Goal: Task Accomplishment & Management: Manage account settings

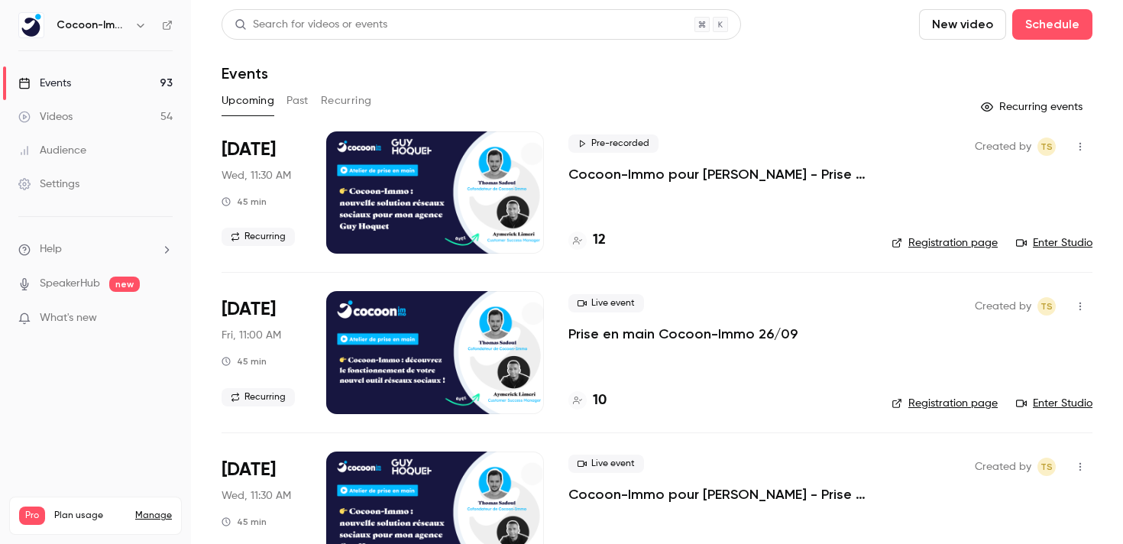
click at [302, 108] on button "Past" at bounding box center [297, 101] width 22 height 24
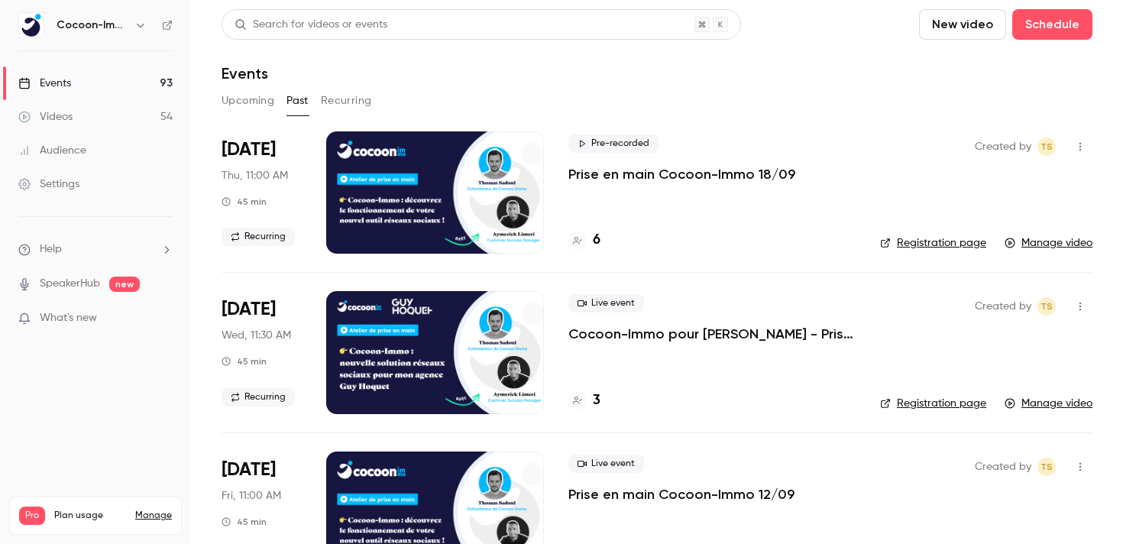
click at [672, 334] on p "Cocoon-Immo pour [PERSON_NAME] - Prise en main" at bounding box center [711, 334] width 287 height 18
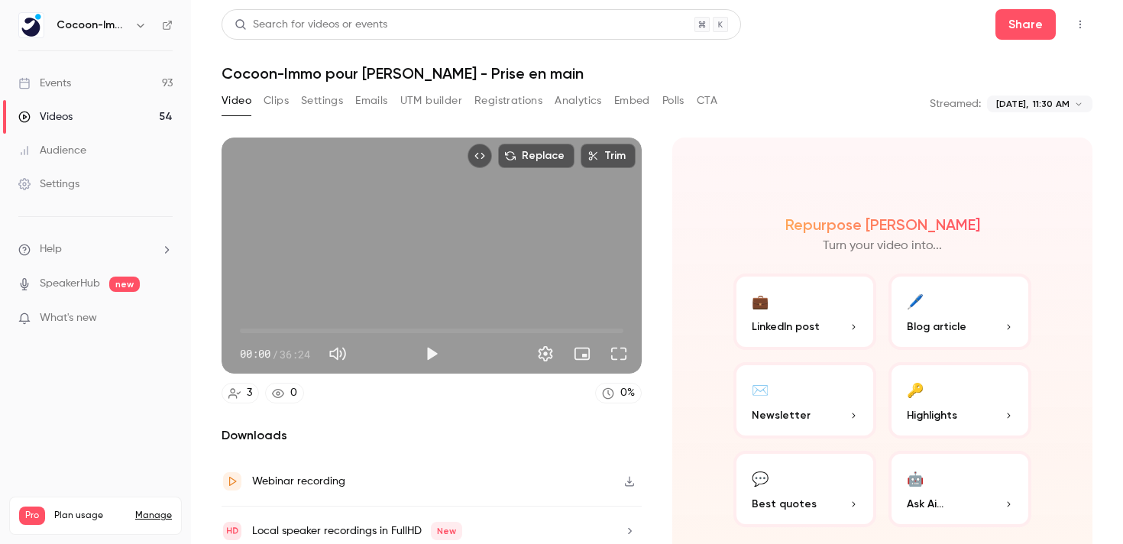
scroll to position [61, 0]
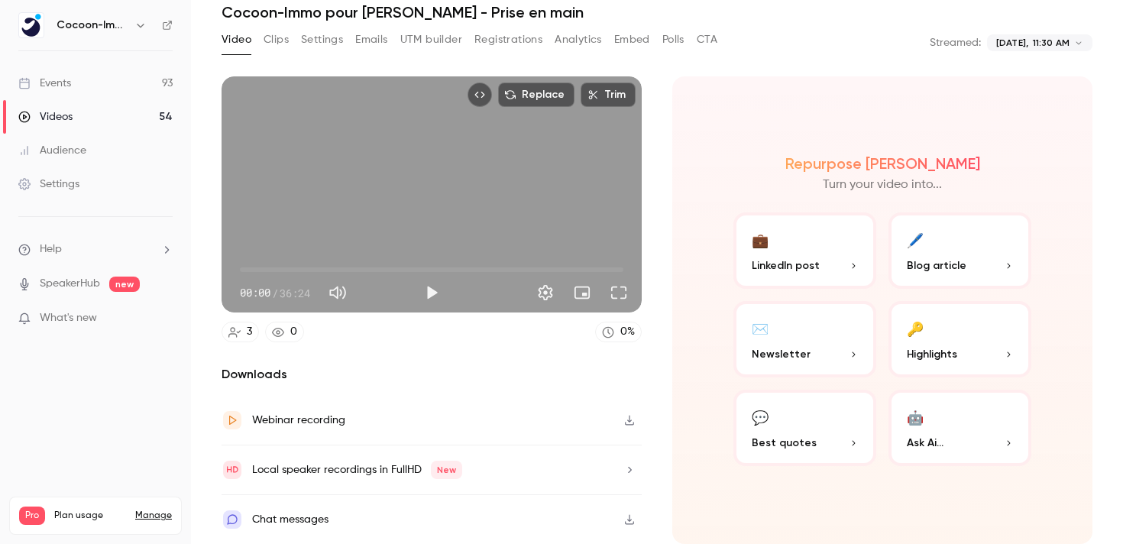
click at [623, 422] on button "button" at bounding box center [629, 420] width 24 height 24
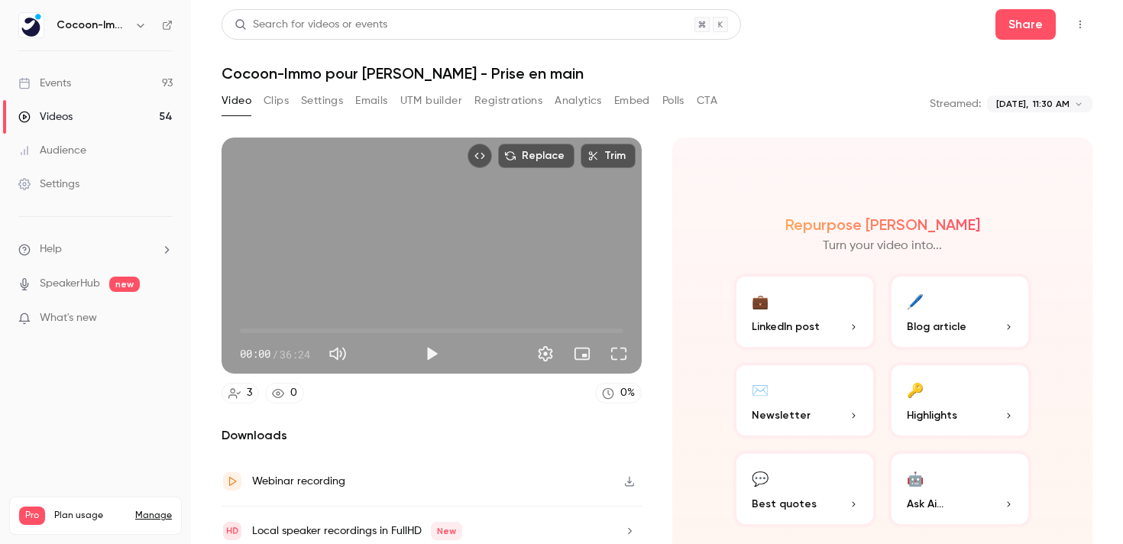
click at [76, 78] on link "Events 93" at bounding box center [95, 83] width 191 height 34
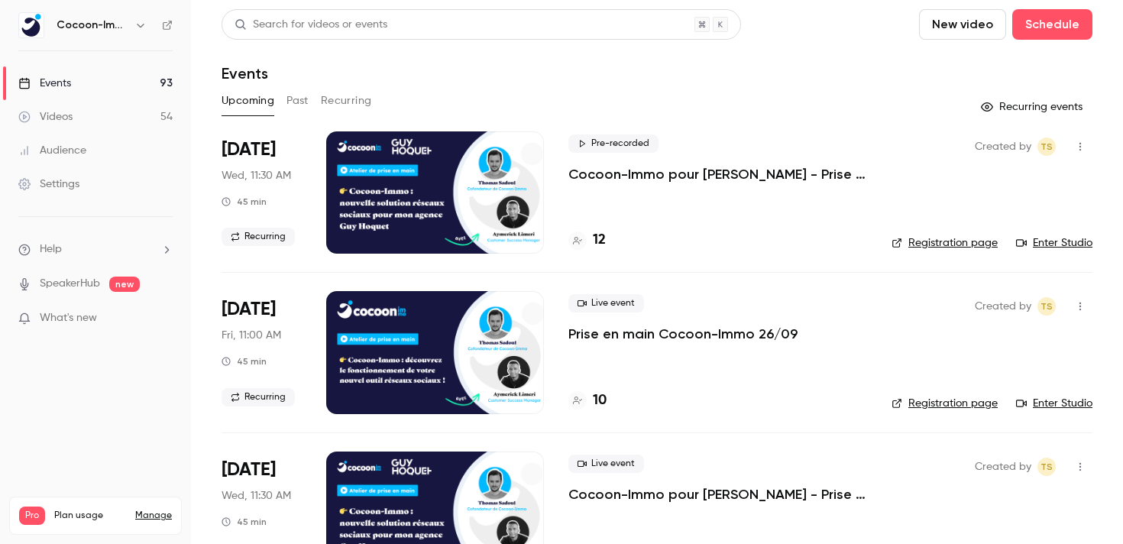
click at [704, 167] on p "Cocoon-Immo pour [PERSON_NAME] - Prise en main" at bounding box center [717, 174] width 299 height 18
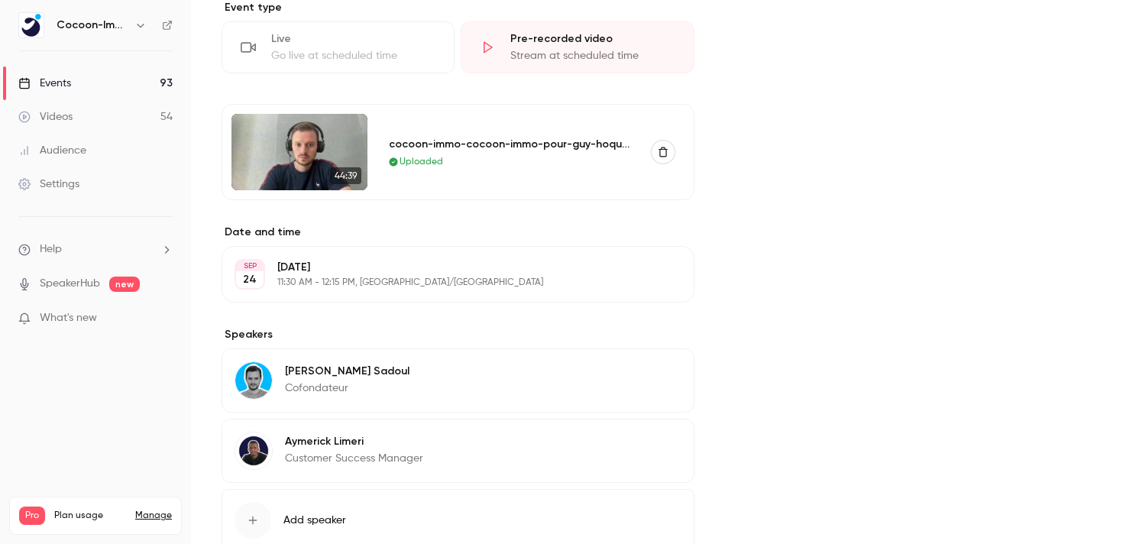
scroll to position [192, 0]
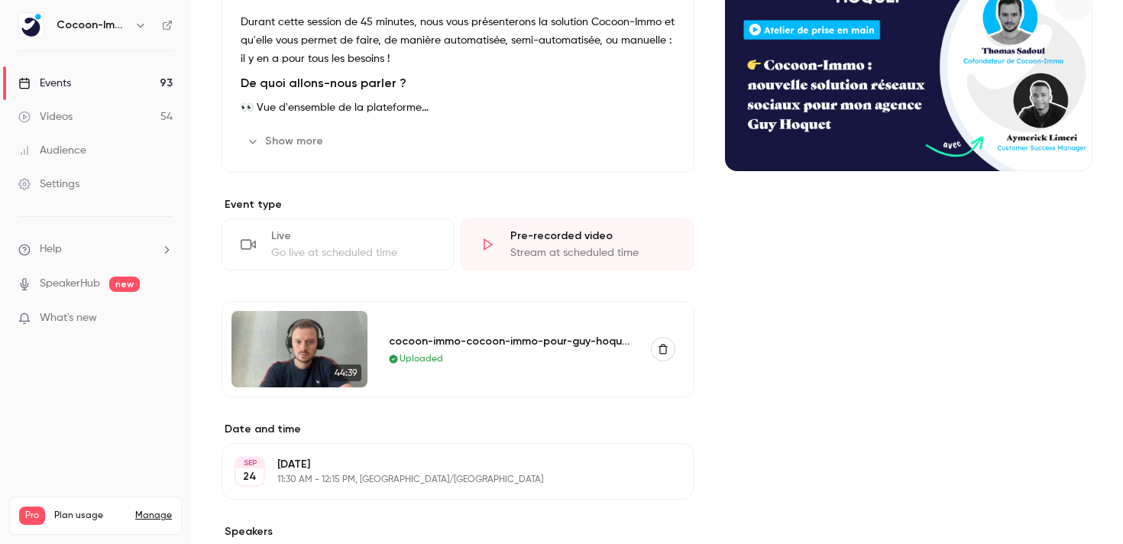
click at [312, 357] on img at bounding box center [299, 349] width 136 height 76
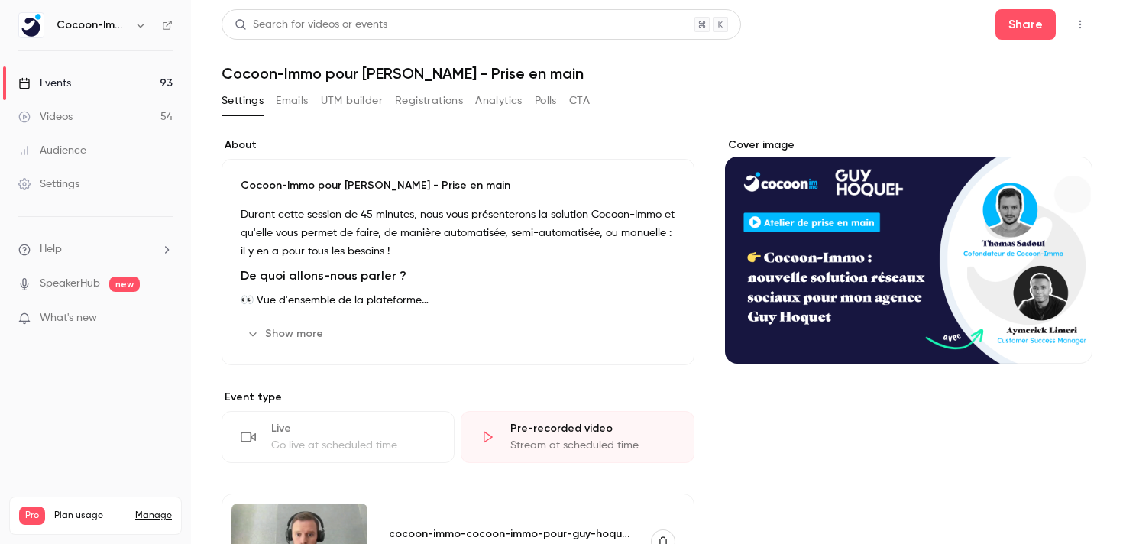
scroll to position [144, 0]
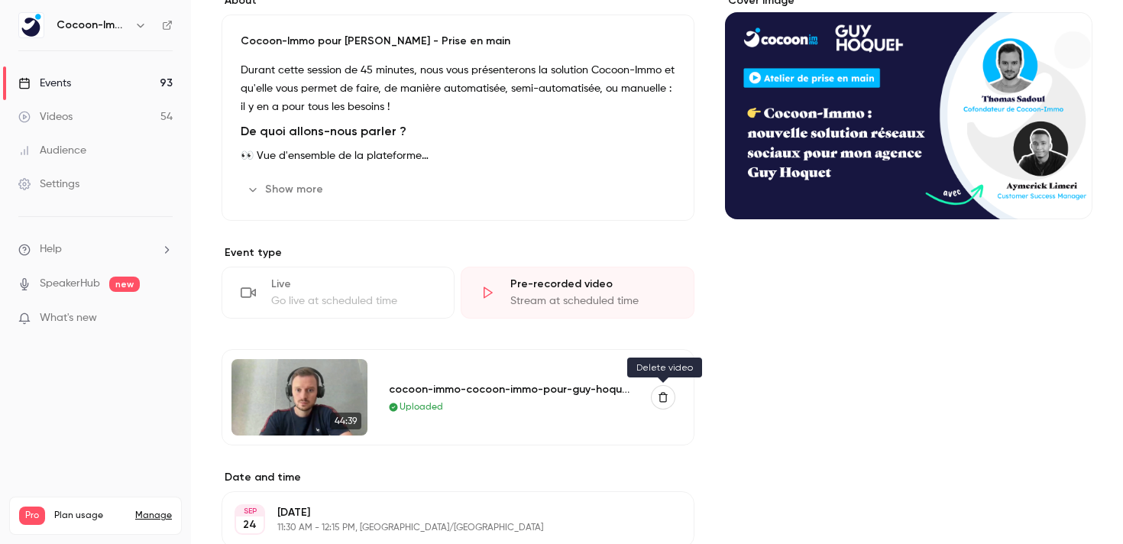
click at [658, 395] on icon "button" at bounding box center [663, 397] width 11 height 11
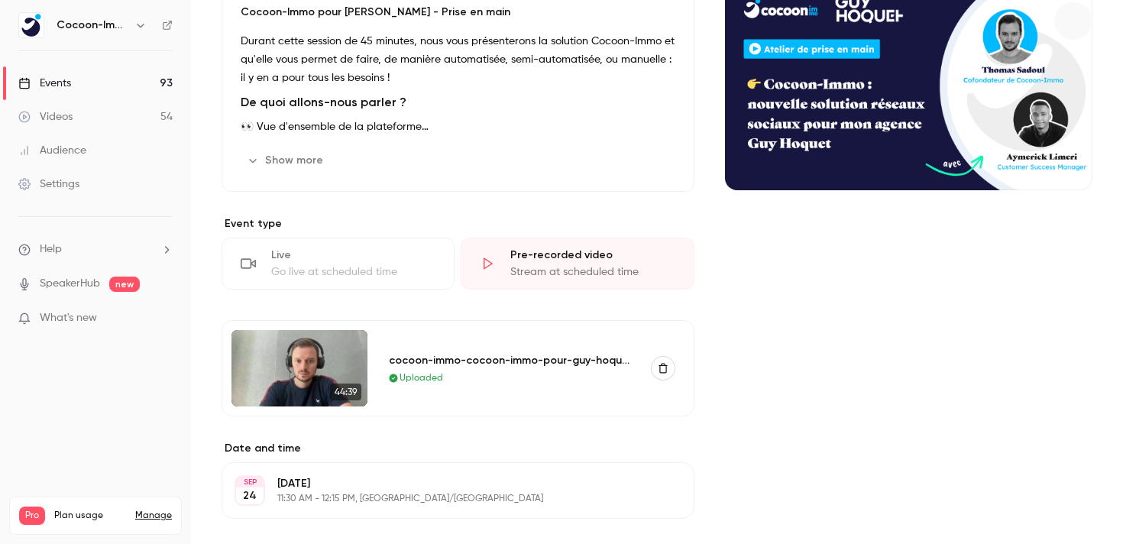
scroll to position [183, 0]
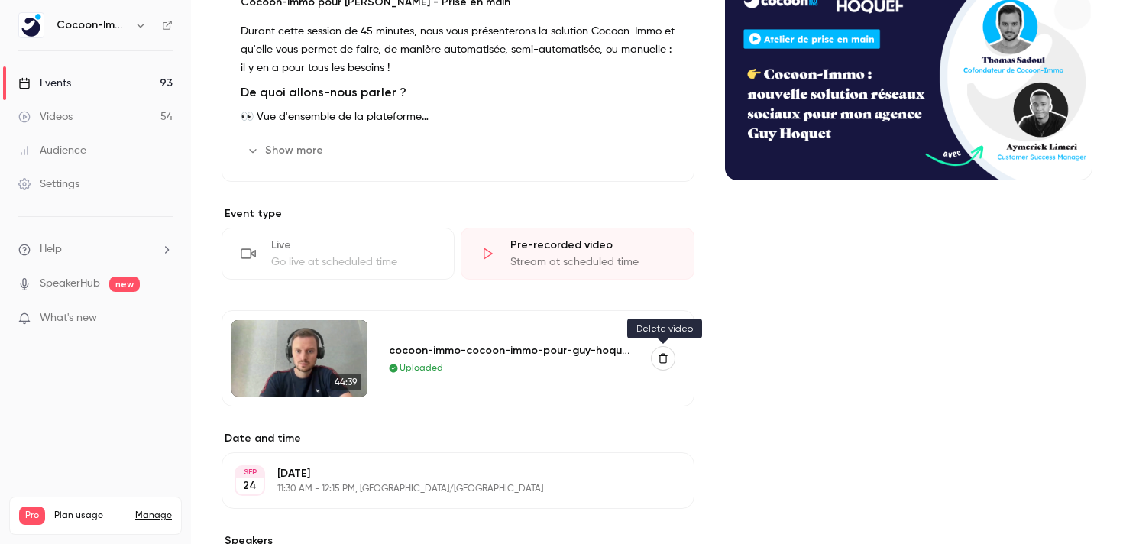
click at [665, 360] on icon "button" at bounding box center [662, 359] width 9 height 10
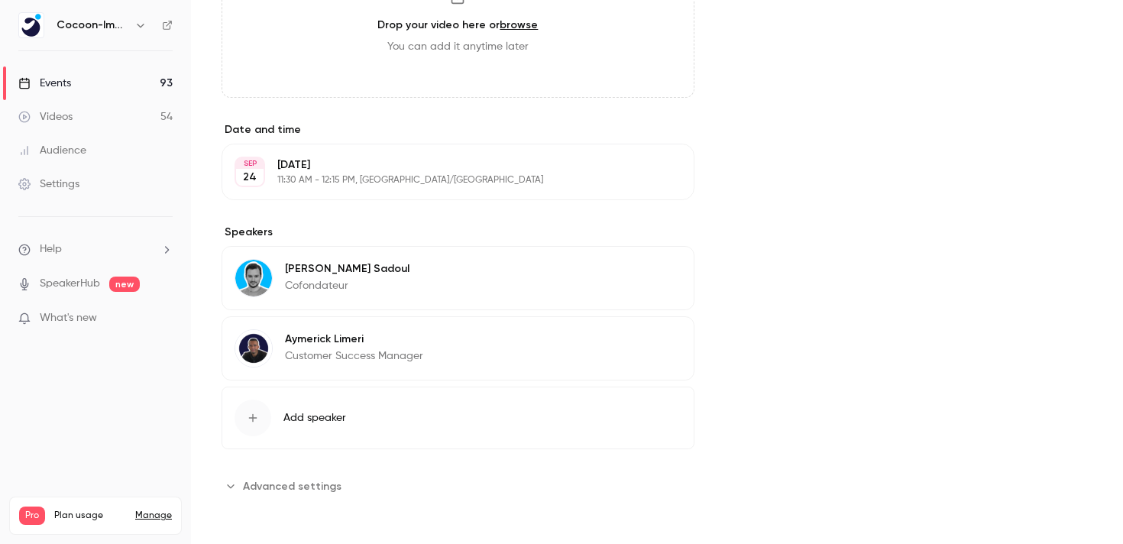
scroll to position [0, 0]
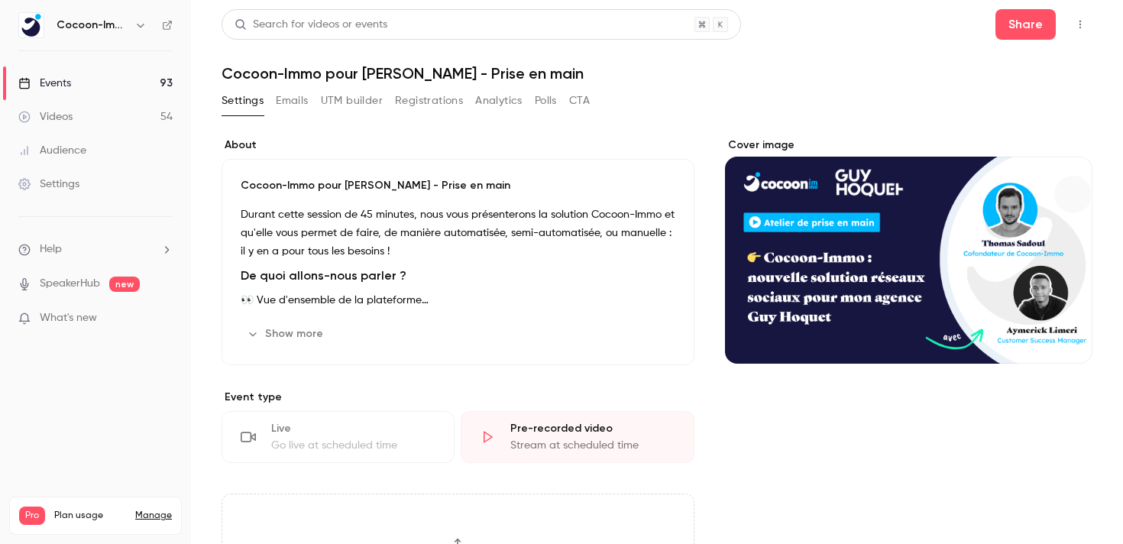
click at [286, 102] on button "Emails" at bounding box center [292, 101] width 32 height 24
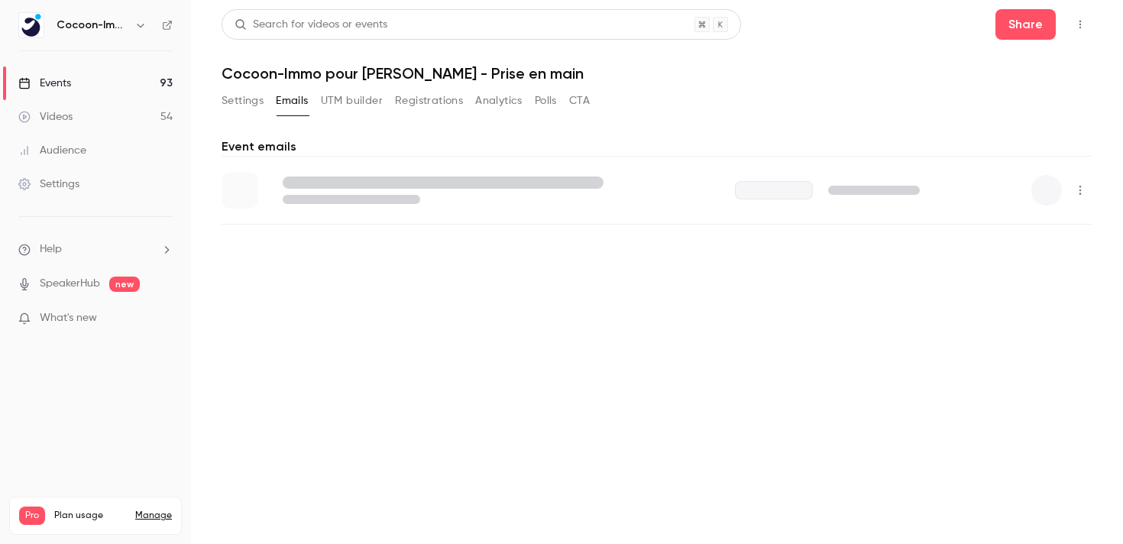
click at [247, 102] on button "Settings" at bounding box center [243, 101] width 42 height 24
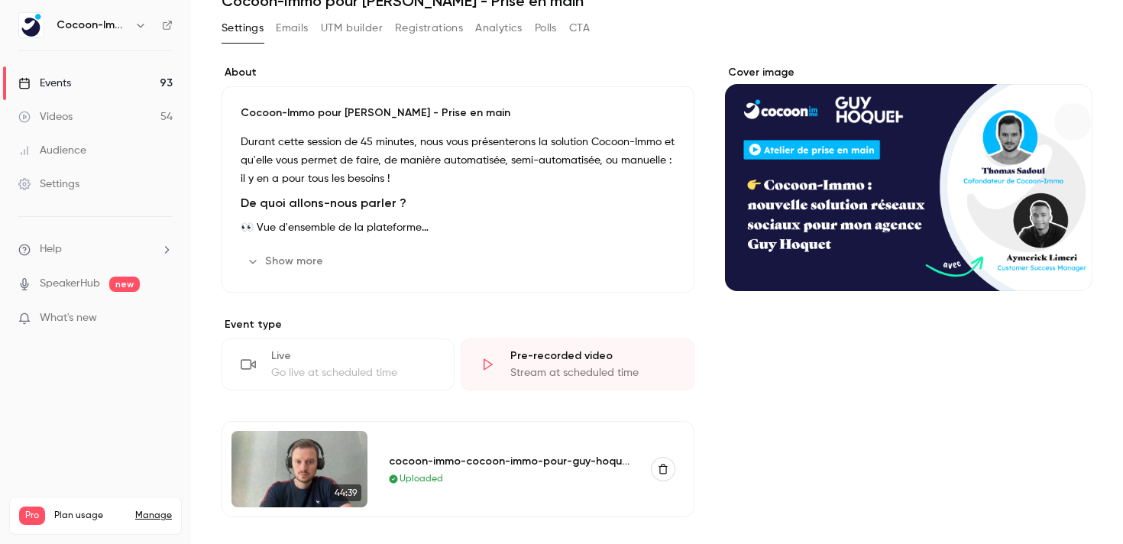
scroll to position [147, 0]
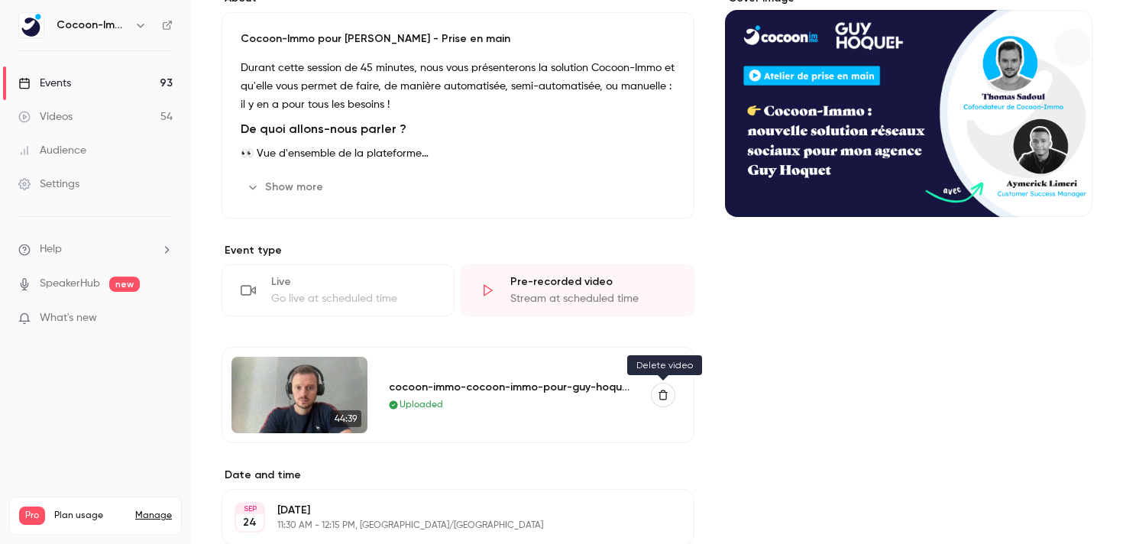
click at [658, 390] on icon "button" at bounding box center [663, 395] width 11 height 11
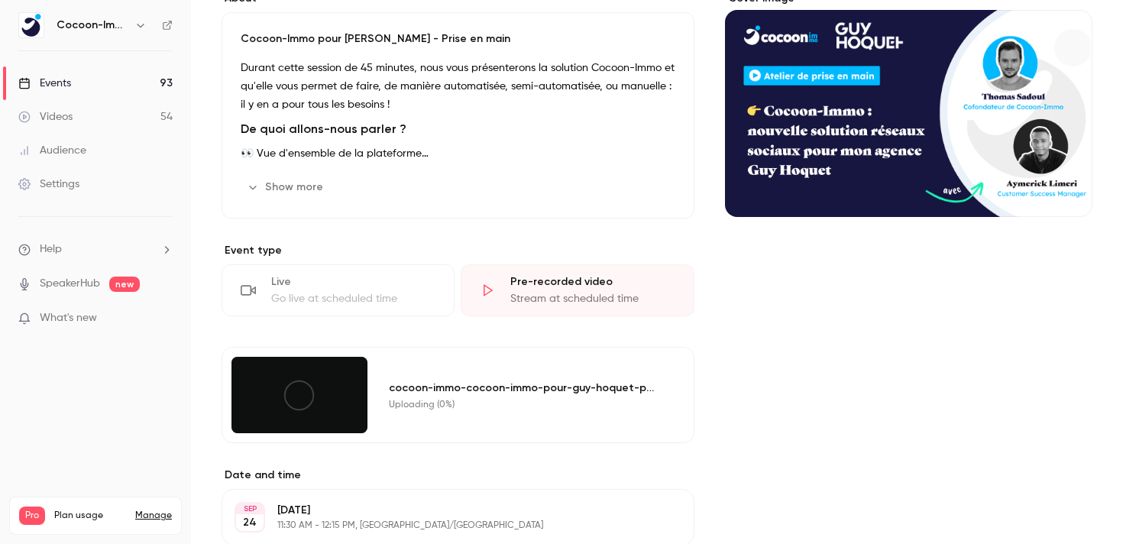
click at [309, 393] on icon at bounding box center [299, 395] width 34 height 34
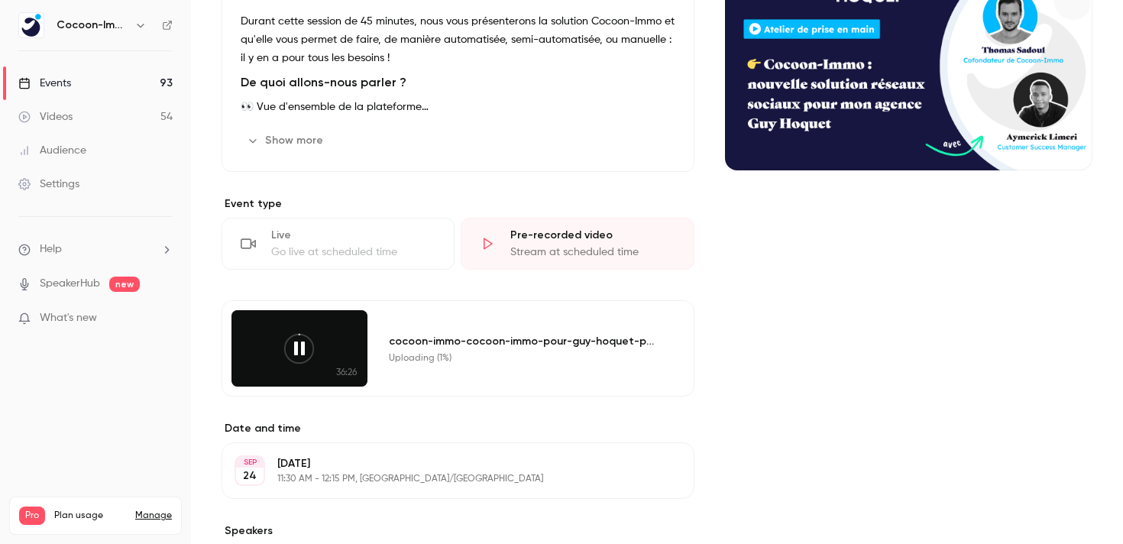
scroll to position [217, 0]
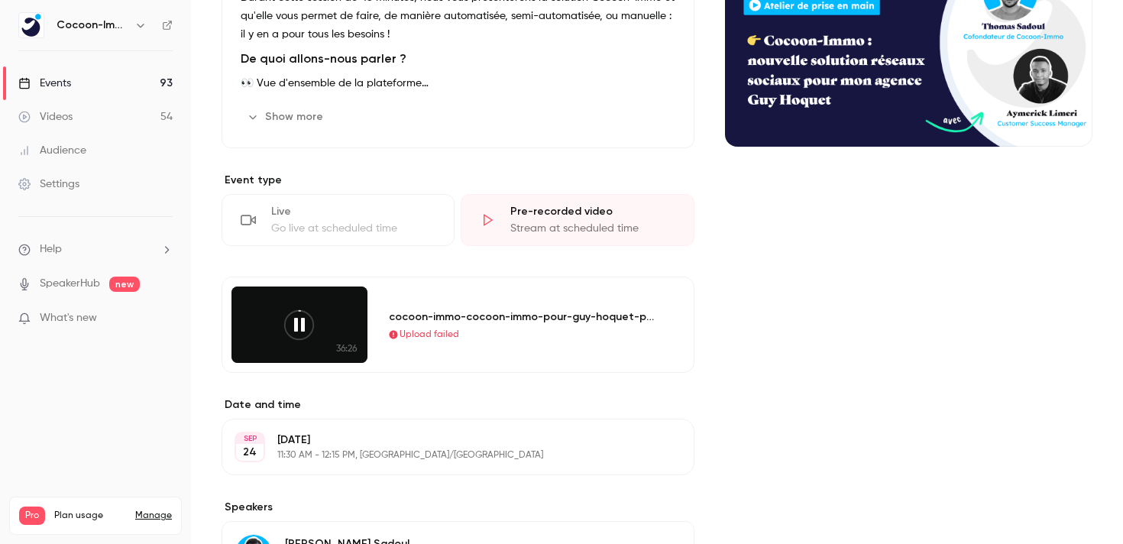
click at [295, 328] on icon at bounding box center [299, 325] width 34 height 34
click at [304, 328] on icon at bounding box center [299, 325] width 34 height 34
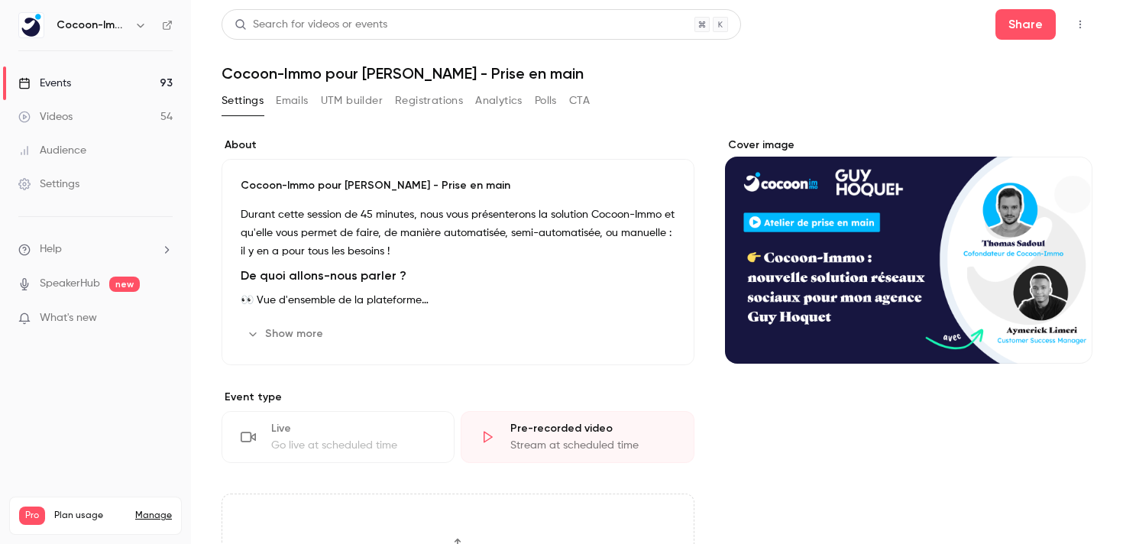
scroll to position [323, 0]
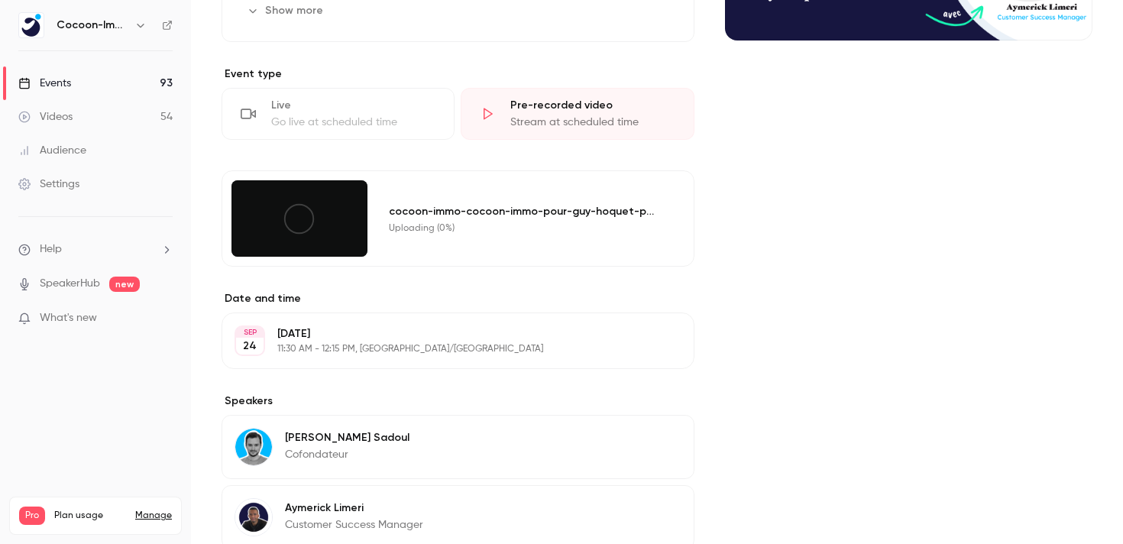
click at [298, 214] on icon at bounding box center [299, 219] width 34 height 34
click at [788, 260] on div "Cover image" at bounding box center [908, 240] width 367 height 852
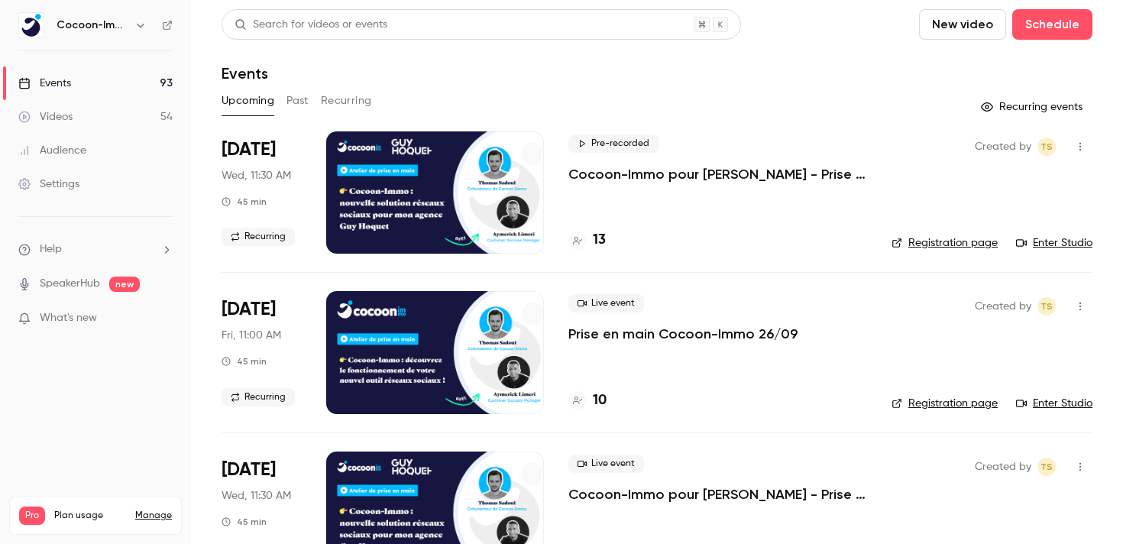
click at [668, 167] on p "Cocoon-Immo pour [PERSON_NAME] - Prise en main" at bounding box center [717, 174] width 299 height 18
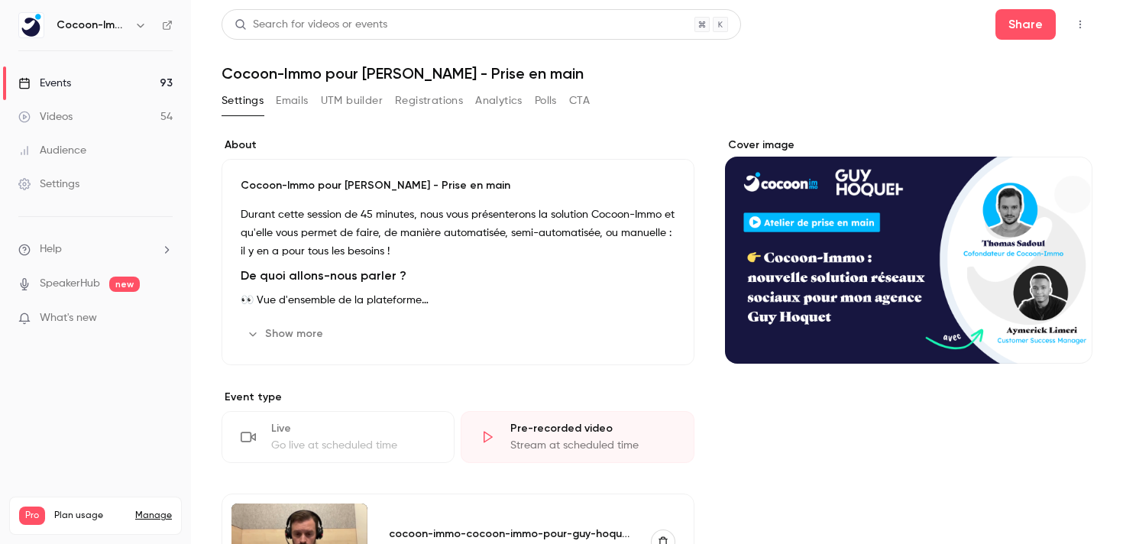
click at [1072, 21] on button "button" at bounding box center [1080, 24] width 24 height 24
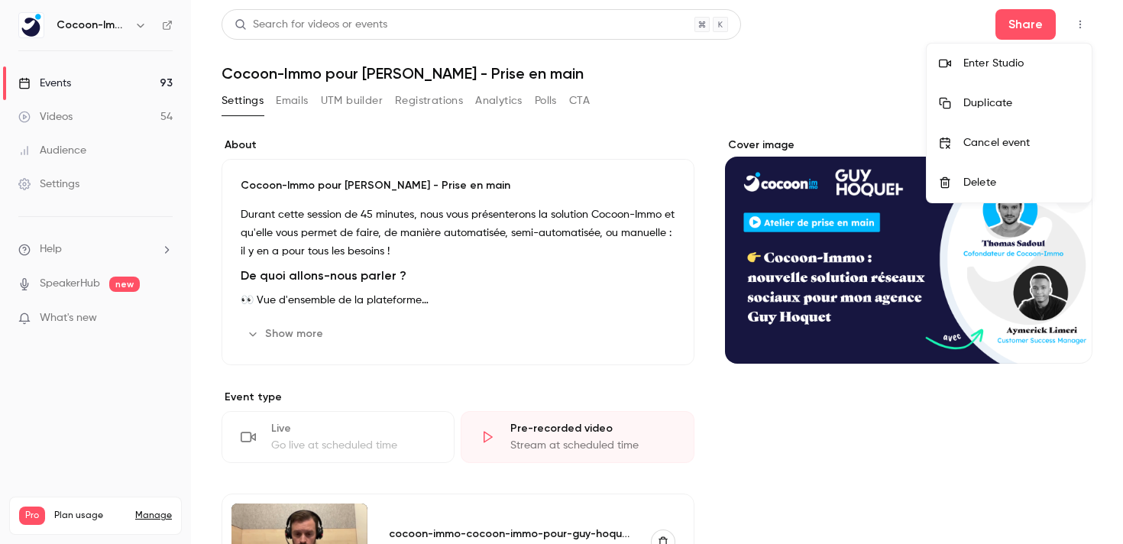
click at [1003, 58] on div "Enter Studio" at bounding box center [1021, 63] width 116 height 15
